Goal: Contribute content

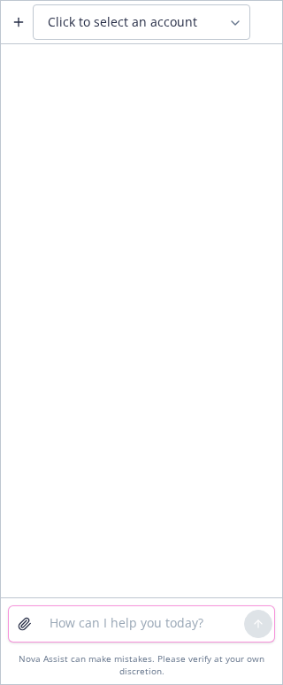
paste textarea "heck out that new Vol LTD plan because (if its true) then this is the only chan…"
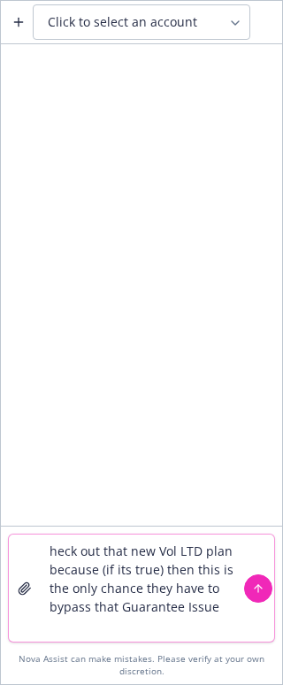
drag, startPoint x: 191, startPoint y: 572, endPoint x: 133, endPoint y: 572, distance: 58.4
click at [133, 572] on textarea "heck out that new Vol LTD plan because (if its true) then this is the only chan…" at bounding box center [141, 587] width 205 height 107
drag, startPoint x: 216, startPoint y: 566, endPoint x: 126, endPoint y: 571, distance: 90.3
click at [126, 571] on textarea "heck out that new Vol LTD plan because (if its true) then this is the only chan…" at bounding box center [141, 587] width 205 height 107
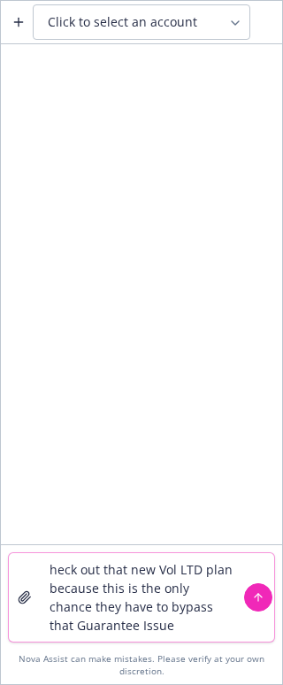
click at [59, 569] on textarea "heck out that new Vol LTD plan because this is the only chance they have to byp…" at bounding box center [141, 597] width 205 height 88
click at [57, 569] on textarea "heck out that new Vol LTD plan because this is the only chance they have to byp…" at bounding box center [141, 597] width 205 height 88
click at [50, 575] on textarea "heck out that new Vol LTD plan because this is the only chance they have to byp…" at bounding box center [141, 597] width 205 height 88
click at [47, 571] on textarea "heck out that new Vol LTD plan because this is the only chance they have to byp…" at bounding box center [141, 597] width 205 height 88
drag, startPoint x: 167, startPoint y: 627, endPoint x: 184, endPoint y: 629, distance: 16.9
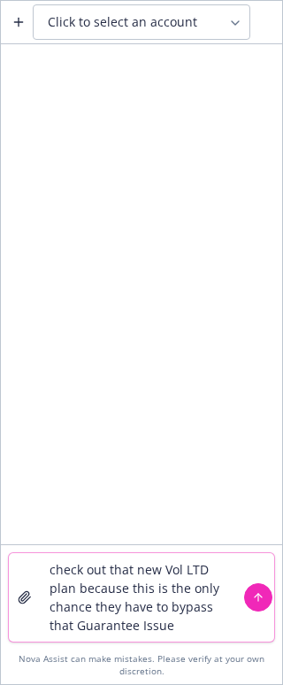
click at [167, 627] on textarea "check out that new Vol LTD plan because this is the only chance they have to by…" at bounding box center [141, 597] width 205 height 88
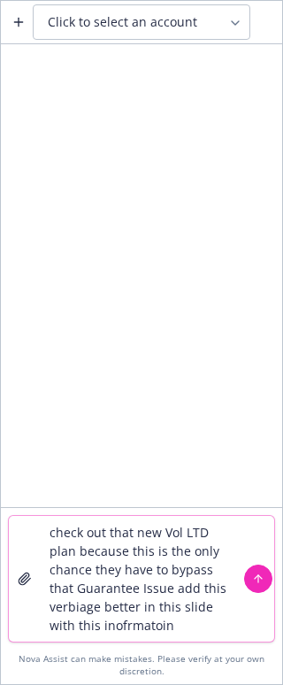
paste textarea
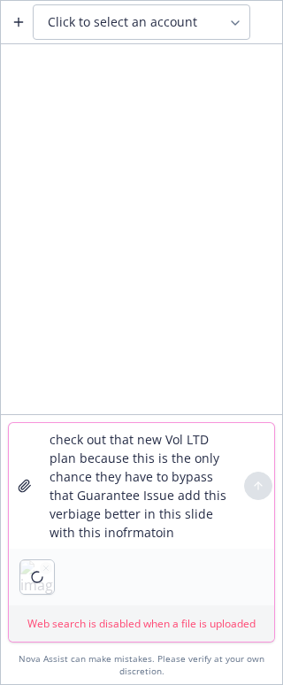
type textarea "check out that new Vol LTD plan because this is the only chance they have to by…"
